Goal: Feedback & Contribution: Leave review/rating

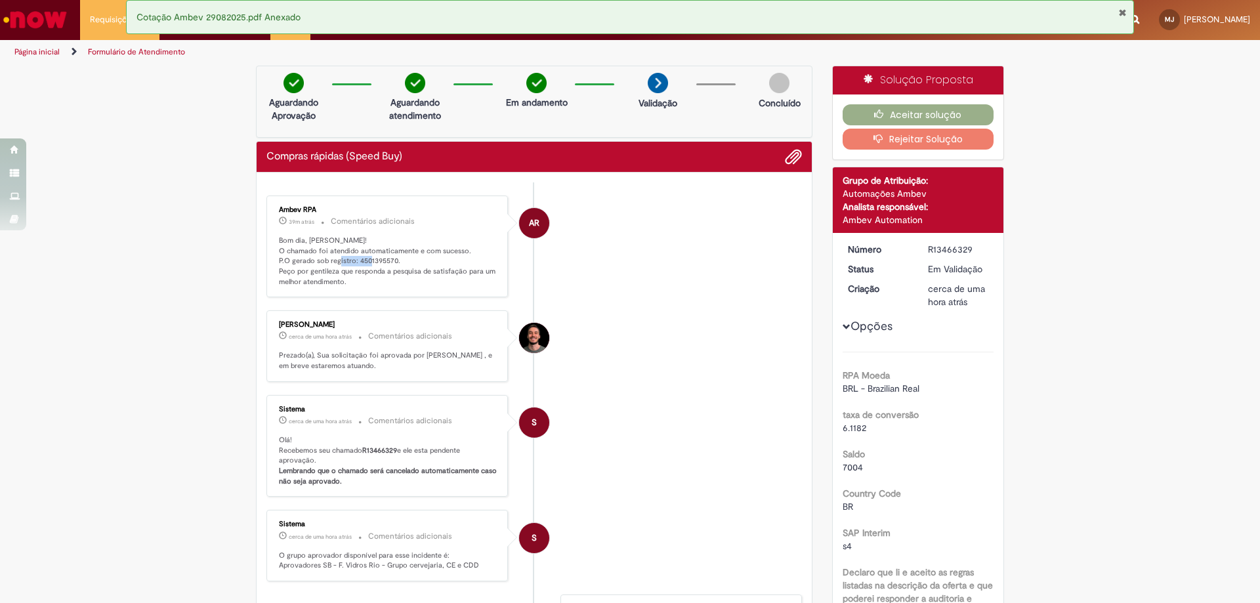
drag, startPoint x: 354, startPoint y: 261, endPoint x: 390, endPoint y: 257, distance: 36.3
click at [390, 257] on p "Bom dia, Marcio! O chamado foi atendido automaticamente e com sucesso. P.O gera…" at bounding box center [388, 262] width 219 height 52
copy p "4501395570"
click at [923, 114] on button "Aceitar solução" at bounding box center [919, 114] width 152 height 21
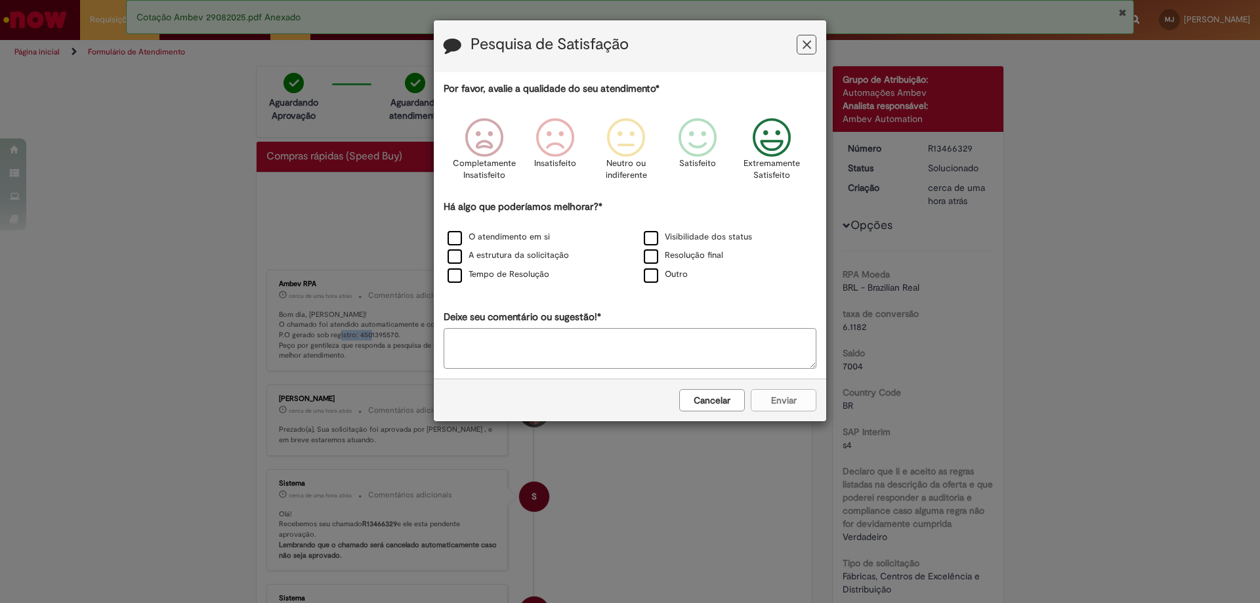
click at [772, 140] on icon "Feedback" at bounding box center [771, 137] width 49 height 39
click at [450, 235] on label "O atendimento em si" at bounding box center [499, 237] width 102 height 12
click at [789, 394] on button "Enviar" at bounding box center [784, 400] width 66 height 22
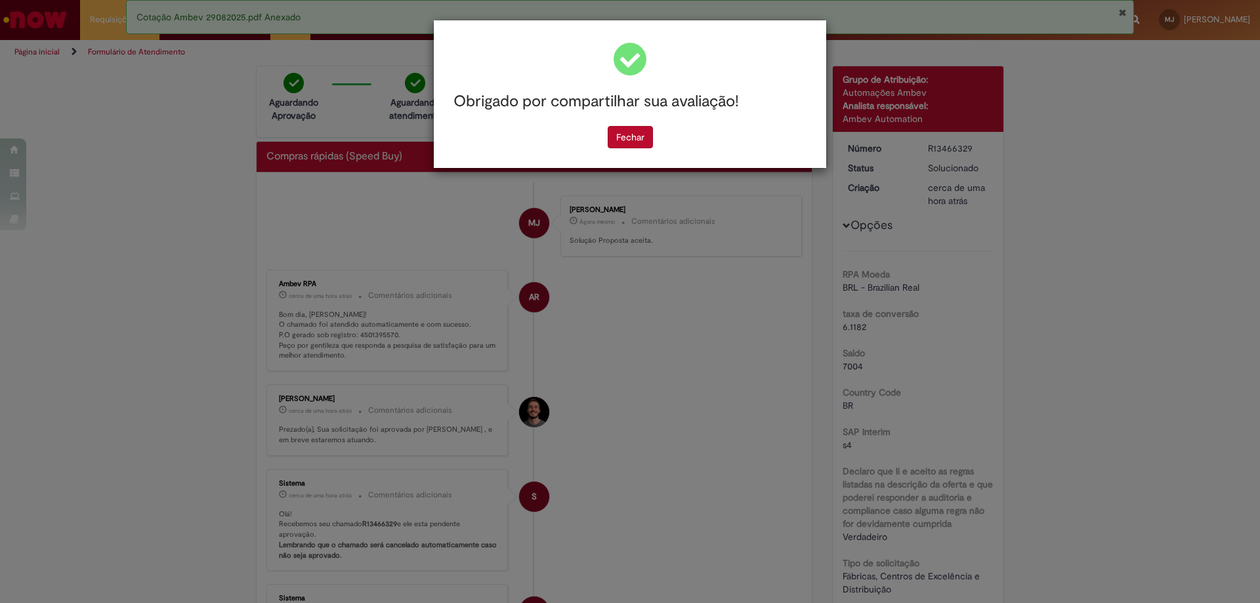
click at [33, 16] on div "Obrigado por compartilhar sua avaliação! Fechar" at bounding box center [630, 301] width 1260 height 603
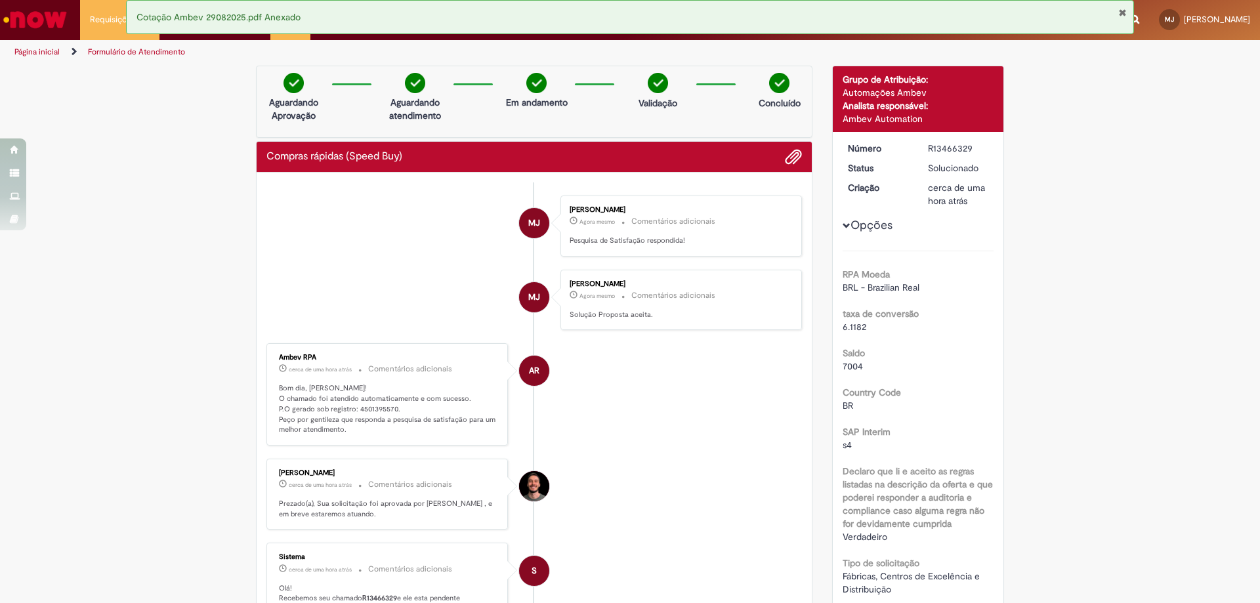
click at [35, 16] on img "Ir para a Homepage" at bounding box center [35, 20] width 68 height 26
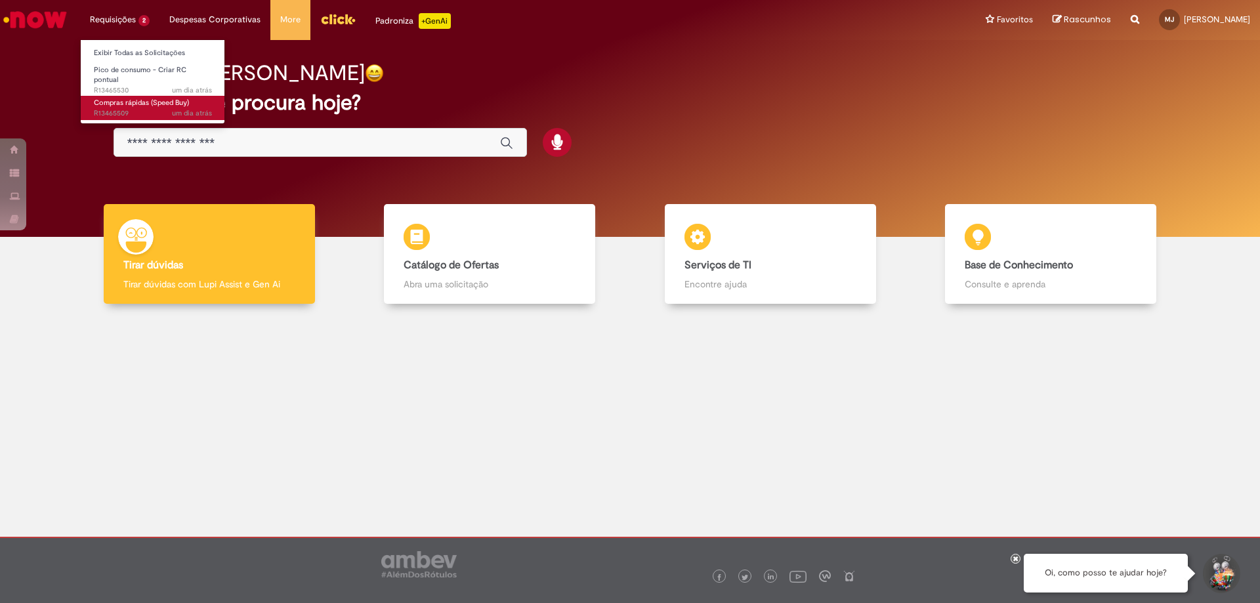
click at [146, 108] on span "um dia atrás um dia atrás R13465509" at bounding box center [153, 113] width 118 height 10
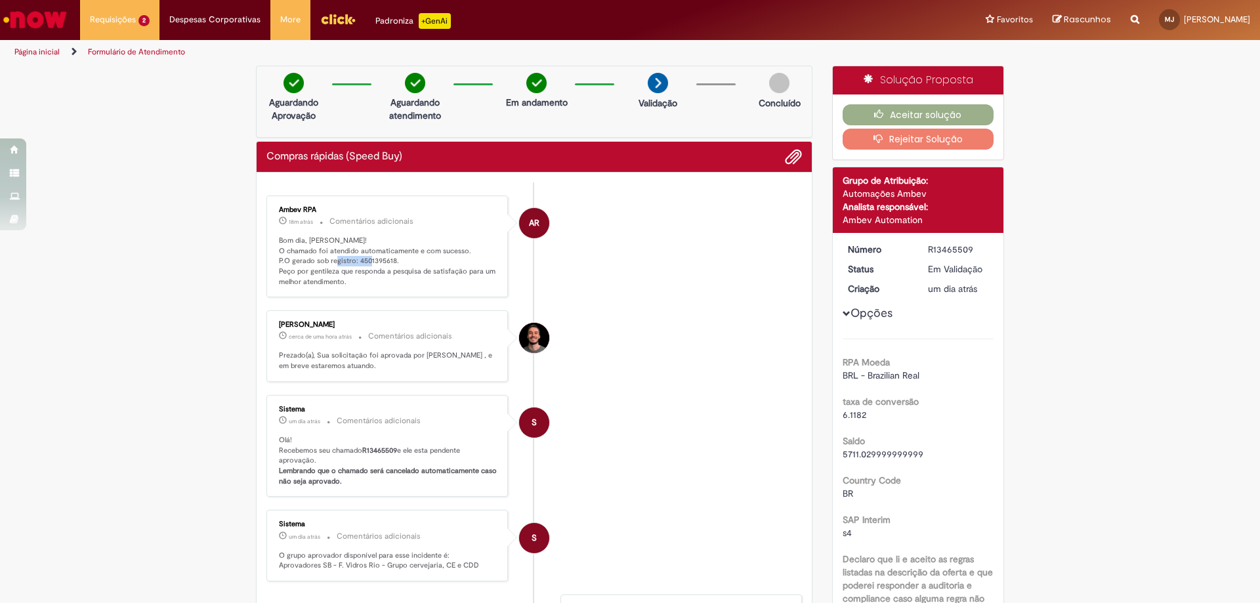
drag, startPoint x: 351, startPoint y: 263, endPoint x: 388, endPoint y: 262, distance: 36.8
click at [388, 262] on p "Bom dia, [PERSON_NAME]! O chamado foi atendido automaticamente e com sucesso. P…" at bounding box center [388, 262] width 219 height 52
copy p "4501395618"
click at [908, 112] on button "Aceitar solução" at bounding box center [919, 114] width 152 height 21
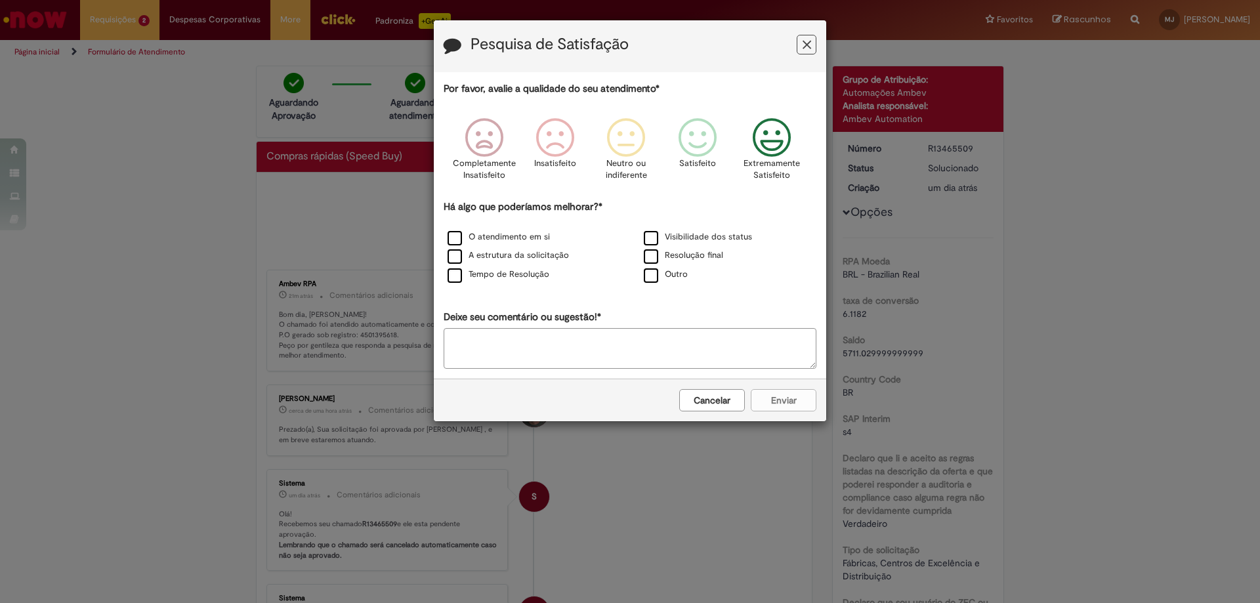
click at [766, 139] on icon "Feedback" at bounding box center [771, 137] width 49 height 39
click at [455, 238] on label "O atendimento em si" at bounding box center [499, 237] width 102 height 12
click at [793, 405] on button "Enviar" at bounding box center [784, 400] width 66 height 22
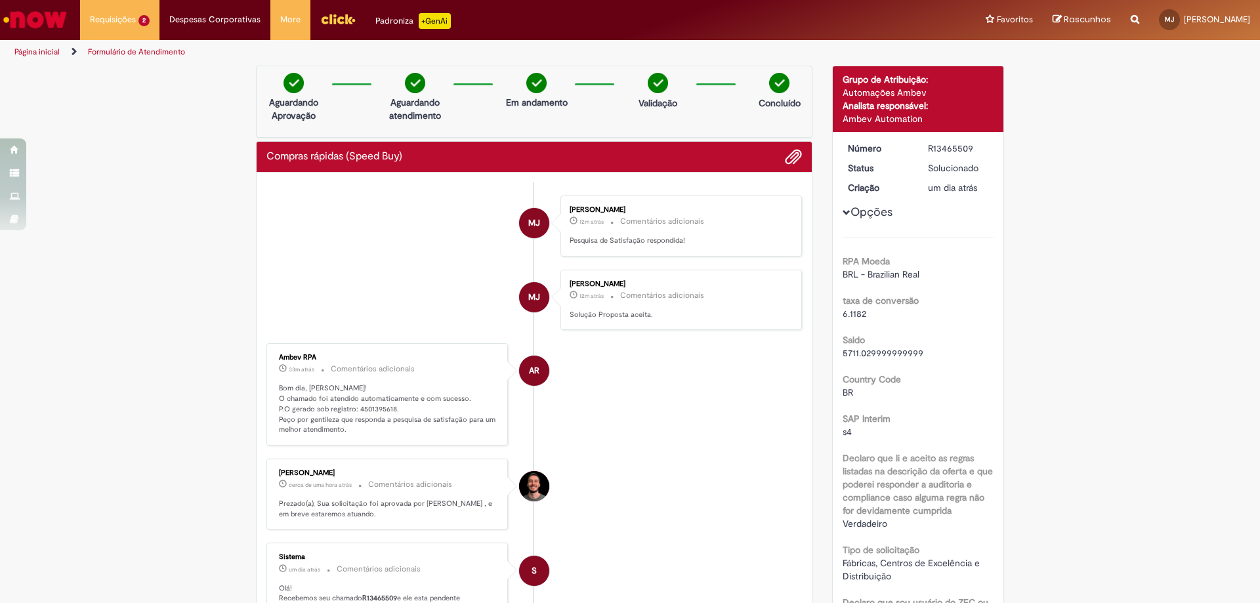
click at [42, 24] on img "Ir para a Homepage" at bounding box center [35, 20] width 68 height 26
